Goal: Check status: Check status

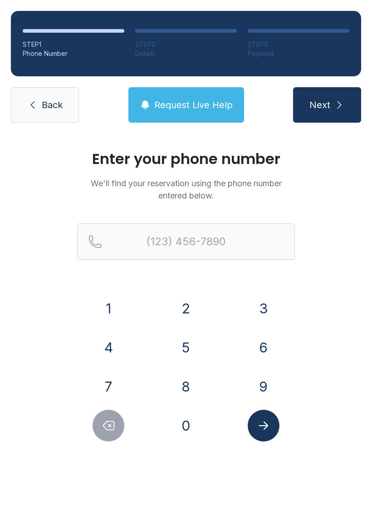
click at [266, 386] on button "9" at bounding box center [264, 386] width 32 height 32
click at [191, 388] on button "8" at bounding box center [186, 386] width 32 height 32
click at [183, 429] on button "0" at bounding box center [186, 426] width 32 height 32
click at [188, 390] on button "8" at bounding box center [186, 386] width 32 height 32
click at [256, 378] on button "9" at bounding box center [264, 386] width 32 height 32
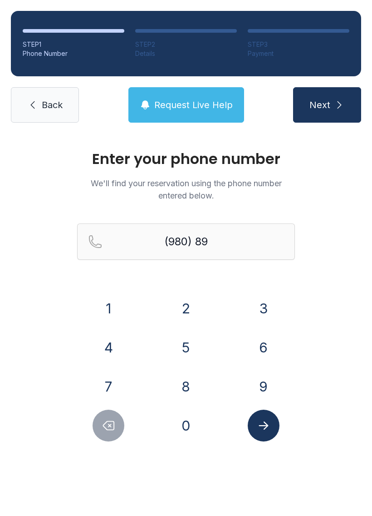
click at [186, 440] on button "0" at bounding box center [186, 426] width 32 height 32
click at [109, 311] on button "1" at bounding box center [109, 308] width 32 height 32
click at [260, 342] on button "6" at bounding box center [264, 347] width 32 height 32
click at [112, 350] on button "4" at bounding box center [109, 347] width 32 height 32
click at [112, 351] on button "4" at bounding box center [109, 347] width 32 height 32
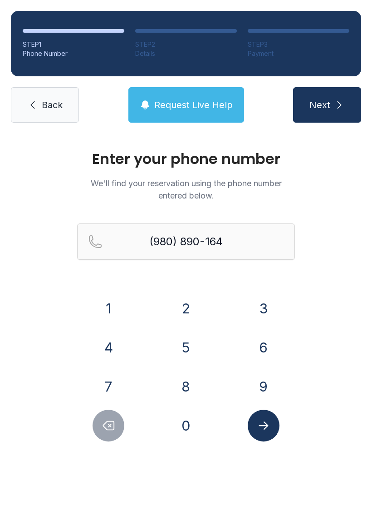
type input "[PHONE_NUMBER]"
click at [267, 422] on icon "Submit lookup form" at bounding box center [264, 426] width 14 height 14
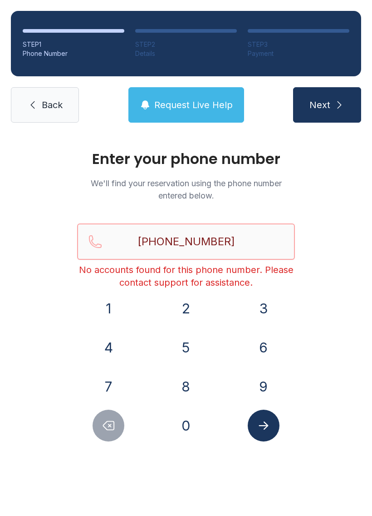
click at [245, 242] on input "[PHONE_NUMBER]" at bounding box center [186, 241] width 218 height 36
